Goal: Find specific page/section: Find specific page/section

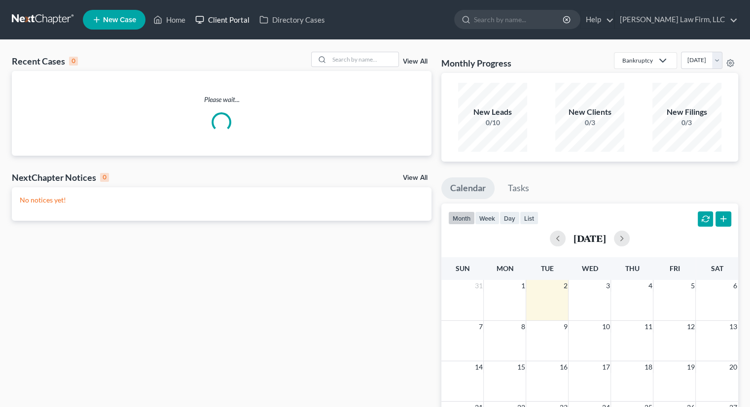
click at [225, 22] on link "Client Portal" at bounding box center [222, 20] width 64 height 18
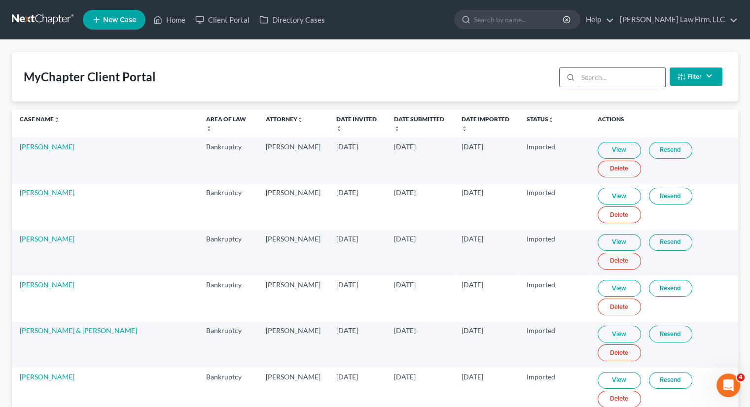
click at [587, 75] on input "search" at bounding box center [621, 77] width 87 height 19
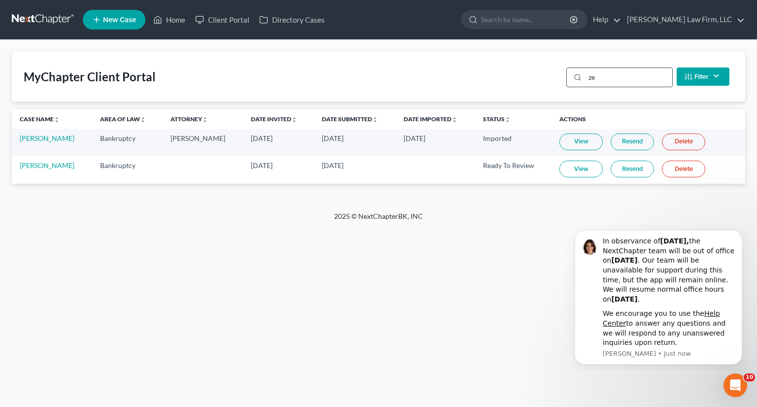
type input "z"
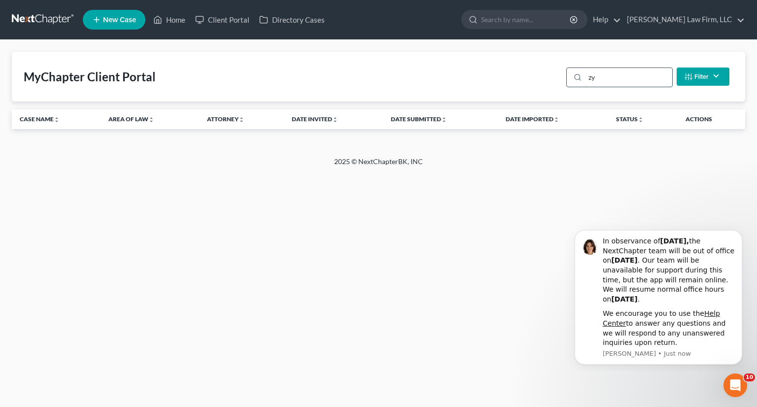
type input "z"
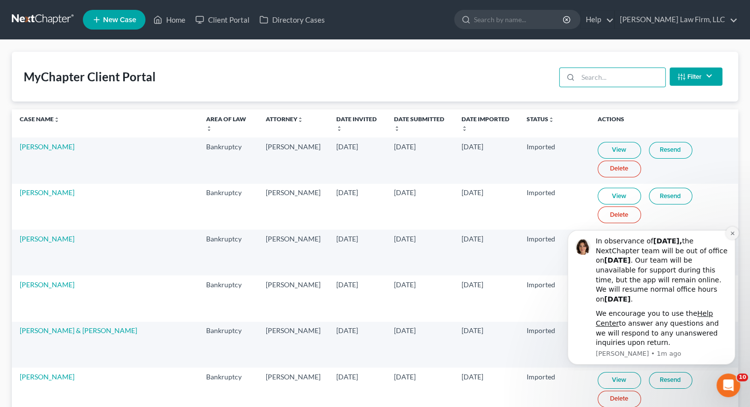
click at [732, 236] on icon "Dismiss notification" at bounding box center [732, 233] width 5 height 5
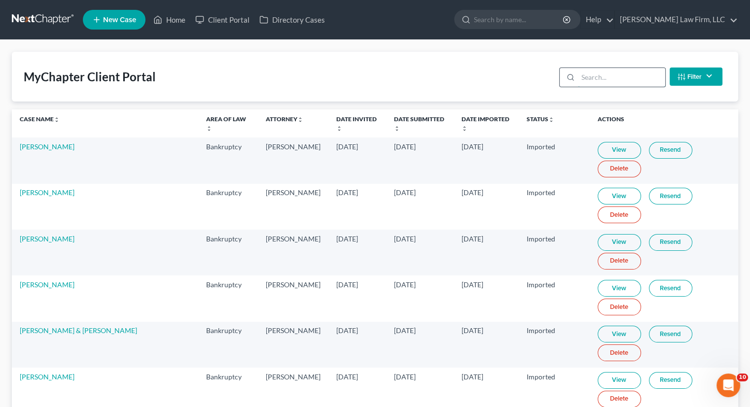
click at [611, 78] on input "search" at bounding box center [621, 77] width 87 height 19
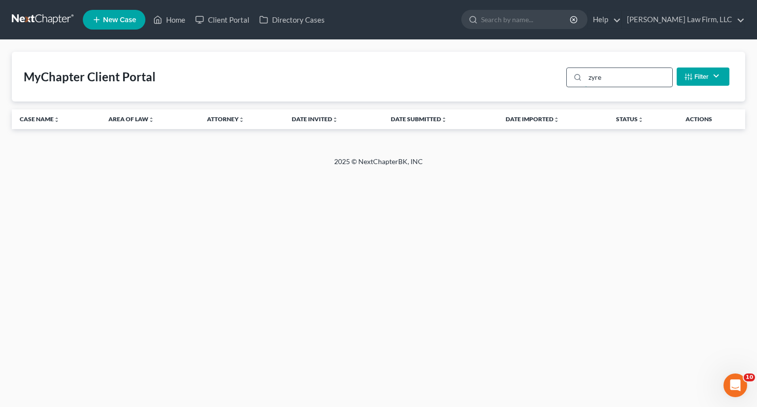
type input "zyrek"
drag, startPoint x: 609, startPoint y: 80, endPoint x: 537, endPoint y: 87, distance: 72.4
click at [537, 87] on div "MyChapter Client Portal zyrek Filter Status Filter... Invited In Progress Ready…" at bounding box center [379, 77] width 734 height 50
